Goal: Information Seeking & Learning: Compare options

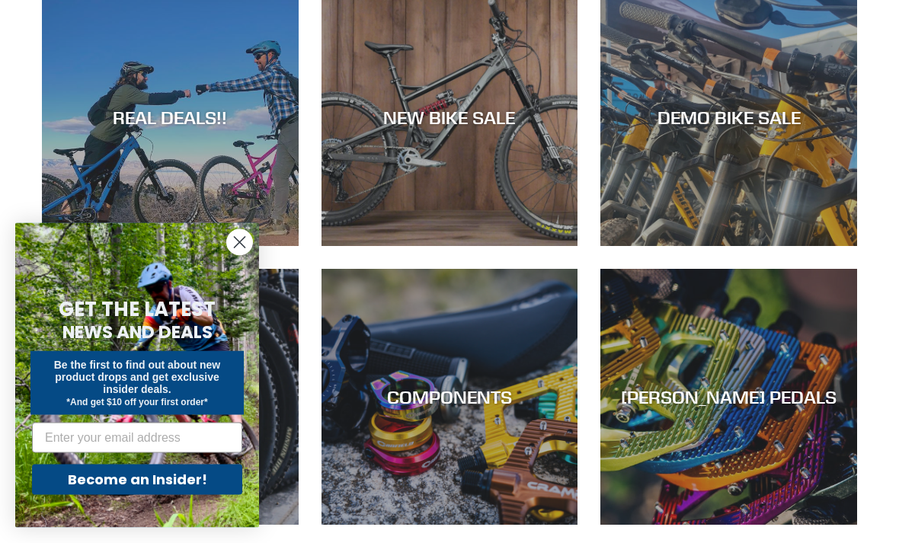
scroll to position [585, 0]
click at [385, 246] on div "NEW BIKE SALE" at bounding box center [449, 246] width 257 height 0
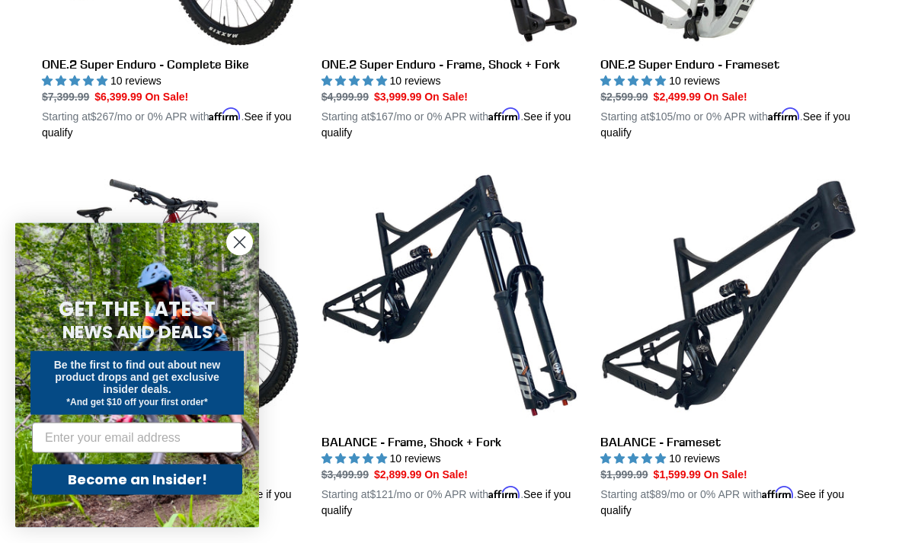
scroll to position [1420, 0]
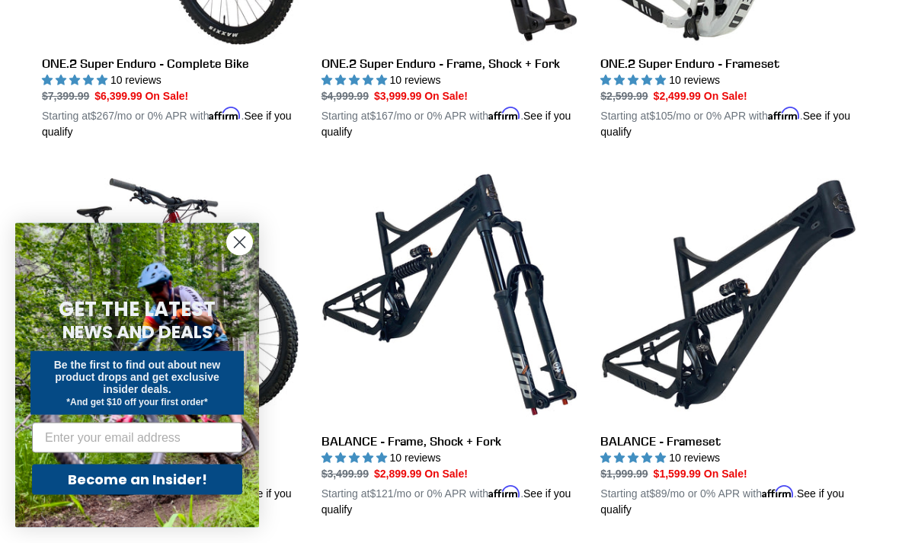
click at [236, 255] on circle "Close dialog" at bounding box center [239, 242] width 25 height 25
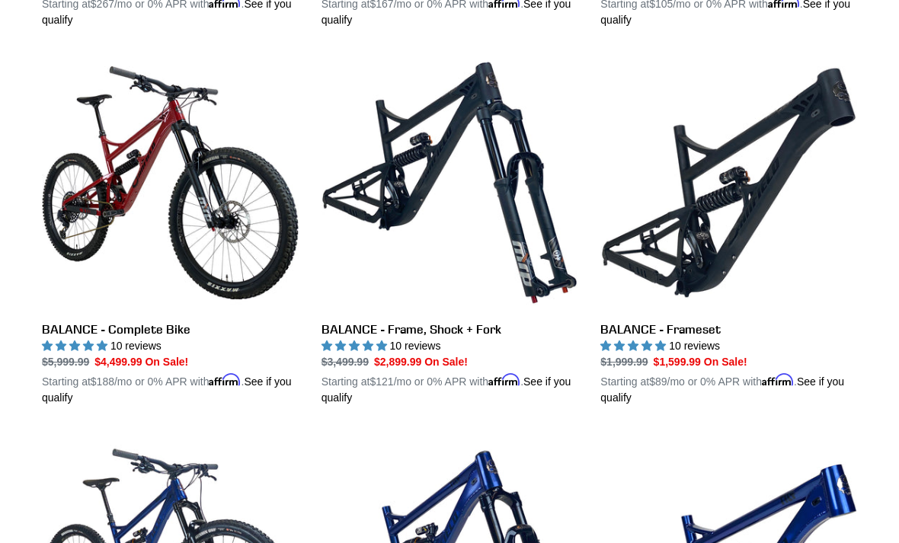
scroll to position [1534, 0]
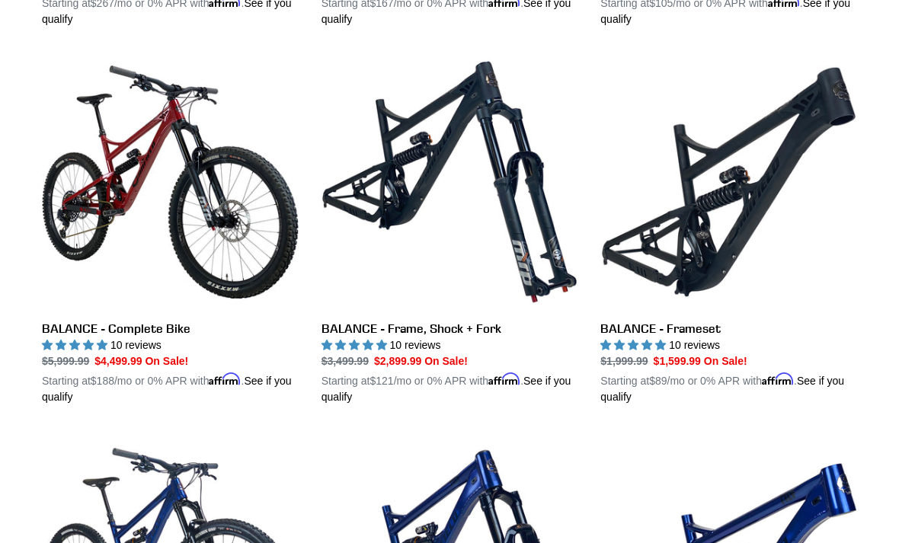
click at [63, 209] on link "BALANCE - Complete Bike" at bounding box center [170, 229] width 257 height 351
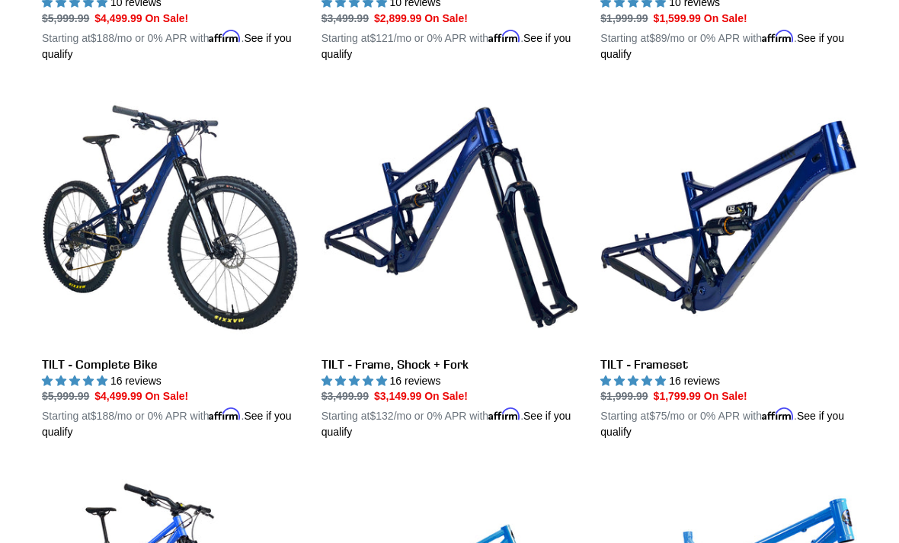
scroll to position [1877, 0]
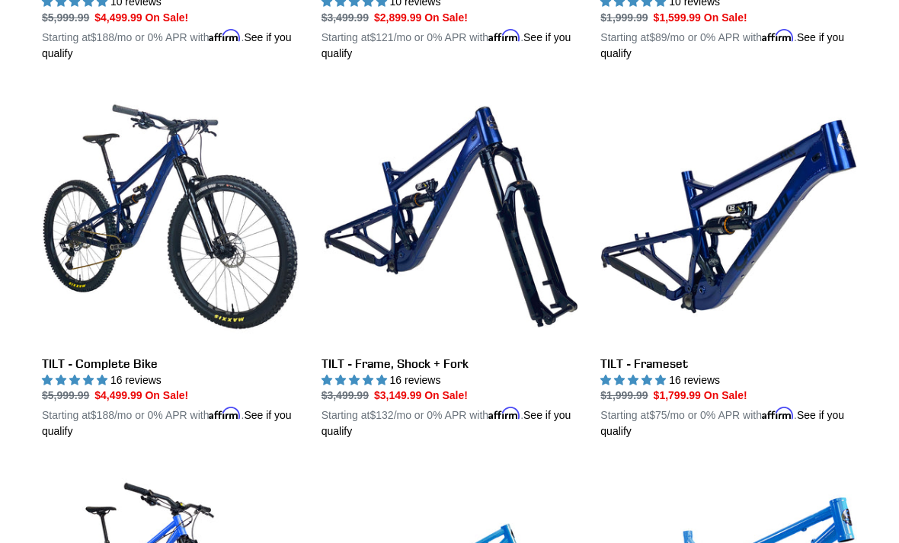
click at [57, 240] on link "TILT - Complete Bike" at bounding box center [170, 263] width 257 height 351
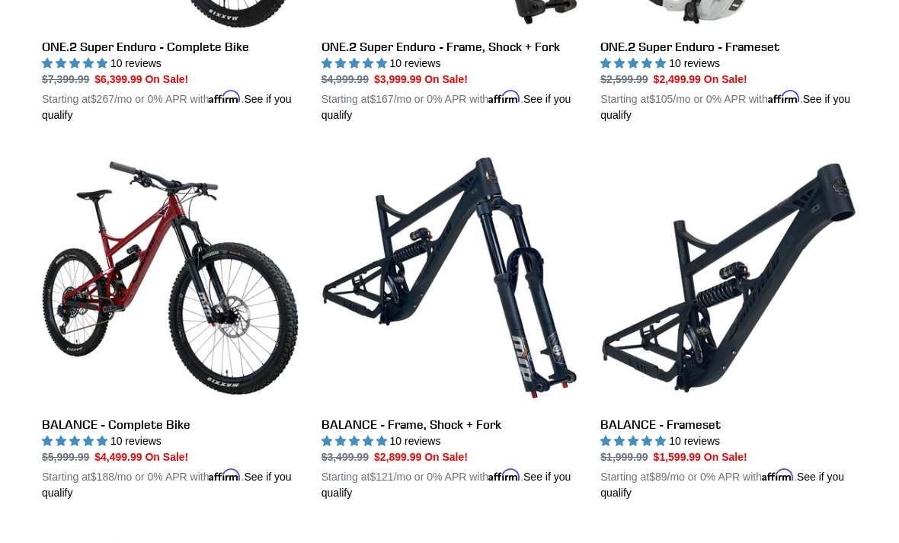
scroll to position [1430, 0]
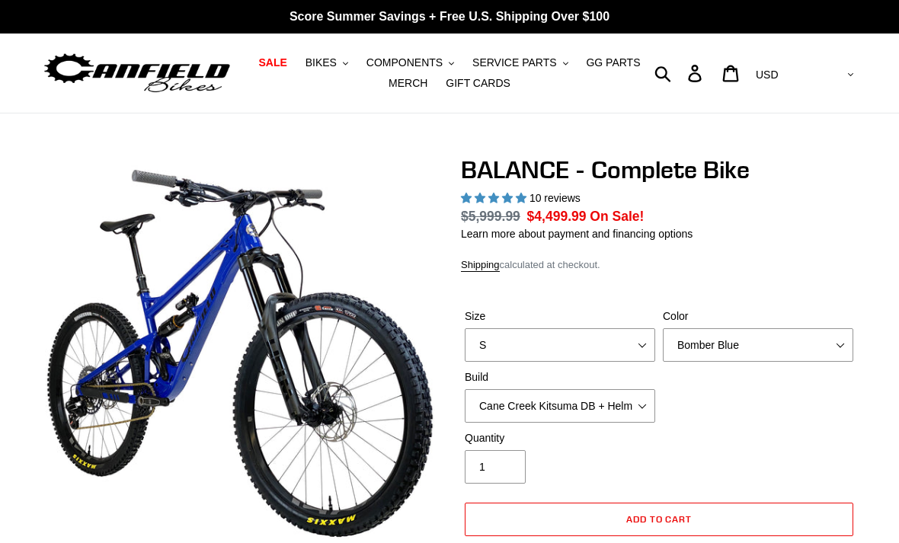
select select "highest-rating"
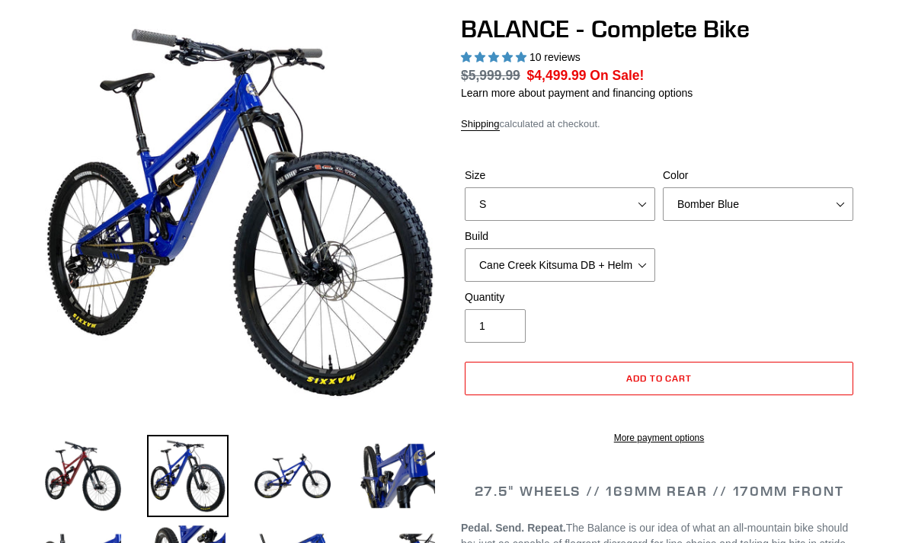
scroll to position [150, 0]
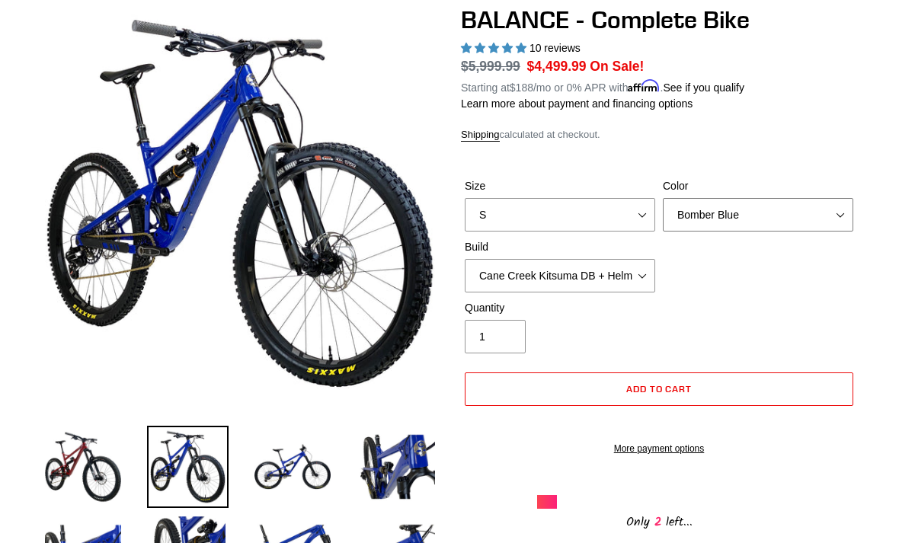
click at [851, 210] on select "Bomber Blue Goat's Blood Stealth Black" at bounding box center [758, 215] width 190 height 34
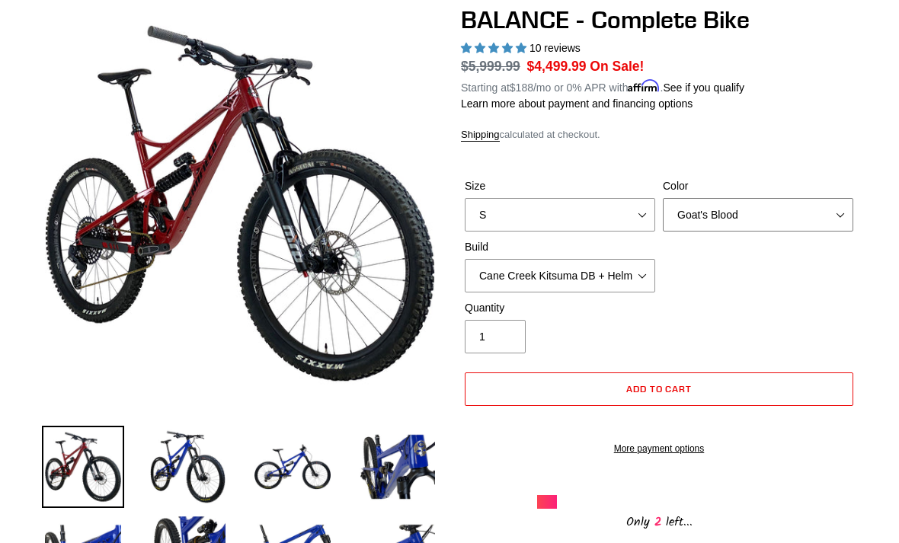
click at [842, 208] on select "Bomber Blue Goat's Blood Stealth Black" at bounding box center [758, 215] width 190 height 34
select select "Stealth Black"
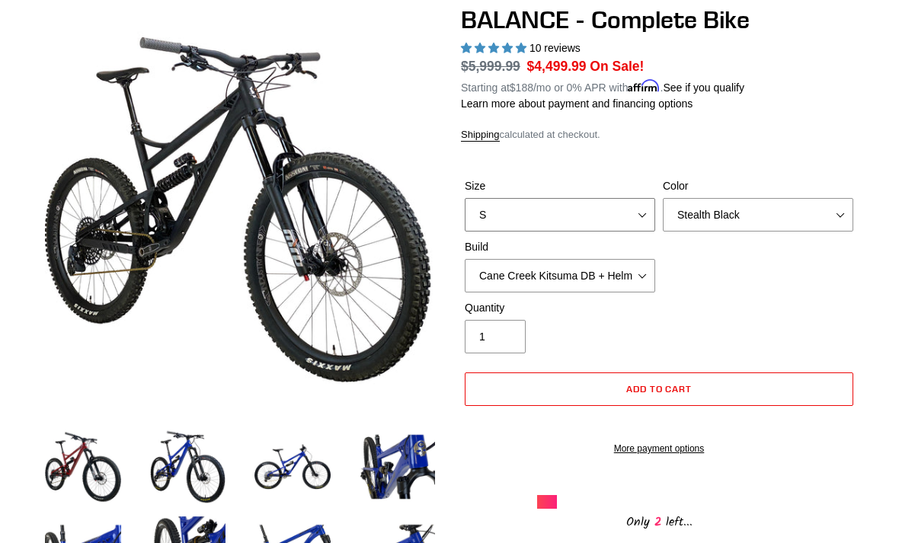
click at [649, 217] on select "S M L XL" at bounding box center [560, 215] width 190 height 34
select select "XL"
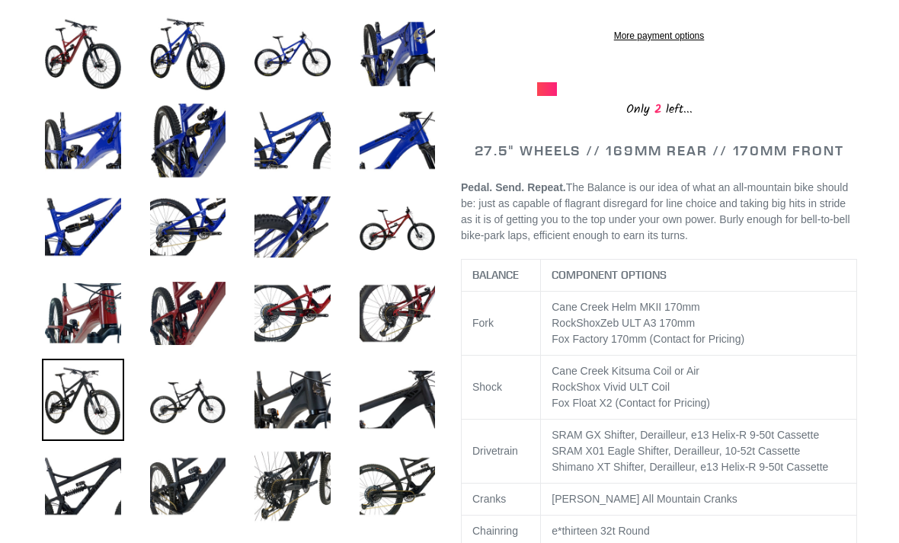
scroll to position [542, 0]
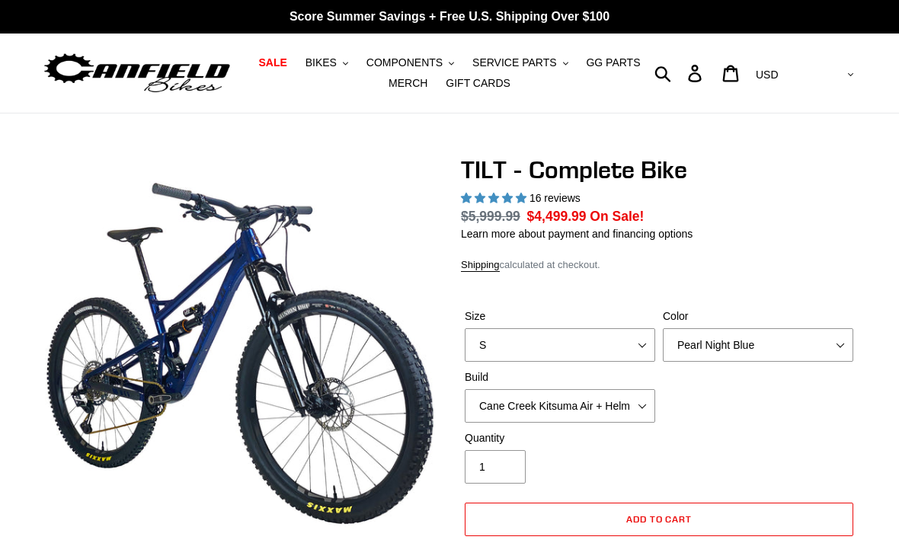
select select "highest-rating"
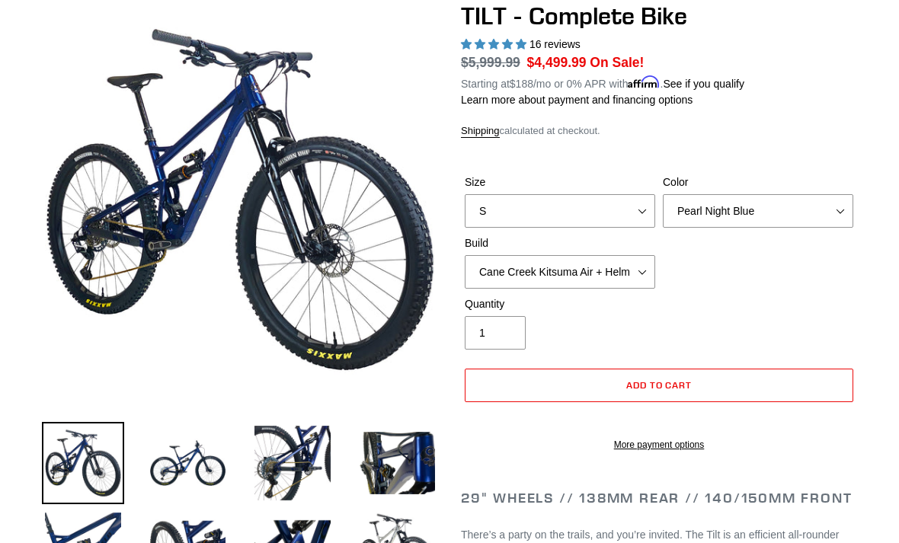
scroll to position [154, 0]
click at [845, 207] on select "Pearl Night Blue Stealth Silver Raw" at bounding box center [758, 211] width 190 height 34
select select "Stealth Silver"
click at [839, 204] on select "Pearl Night Blue Stealth Silver Raw" at bounding box center [758, 211] width 190 height 34
click at [644, 270] on select "Cane Creek Kitsuma Air + Helm MKII 140 + SRAM GX Cane Creek Kitsuma Air + Helm …" at bounding box center [560, 272] width 190 height 34
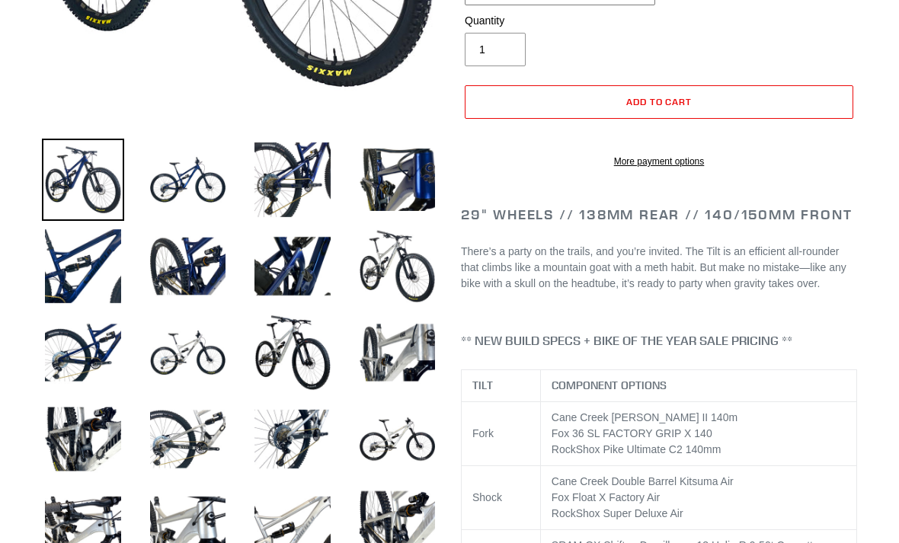
scroll to position [451, 0]
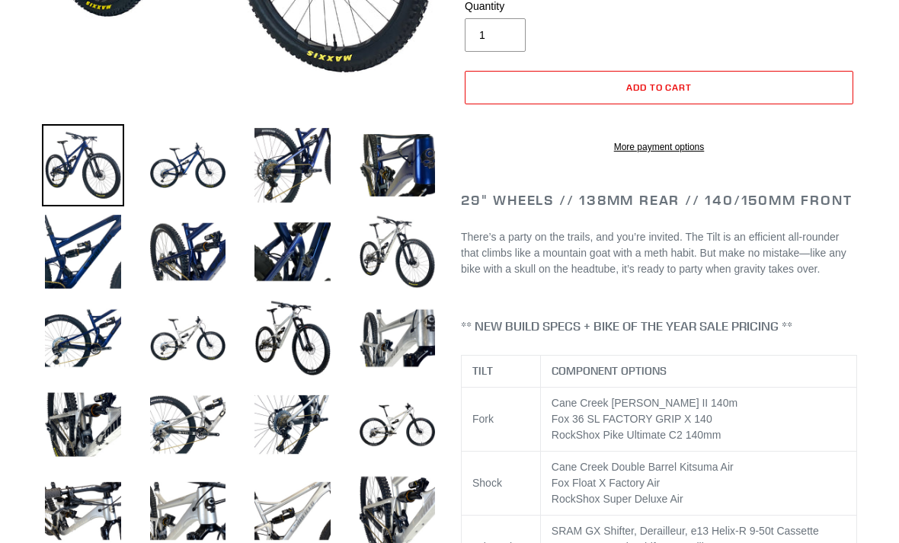
click at [188, 334] on img at bounding box center [188, 338] width 82 height 82
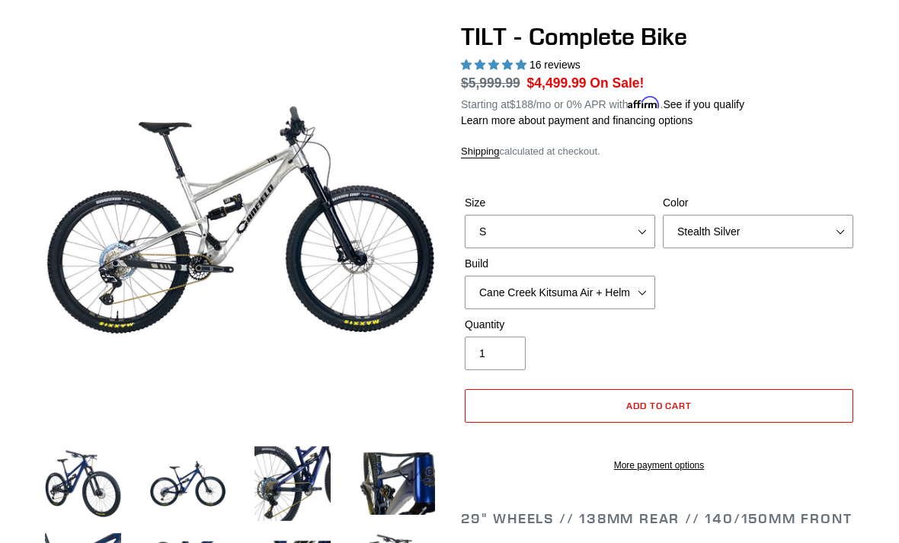
scroll to position [133, 0]
